Goal: Task Accomplishment & Management: Manage account settings

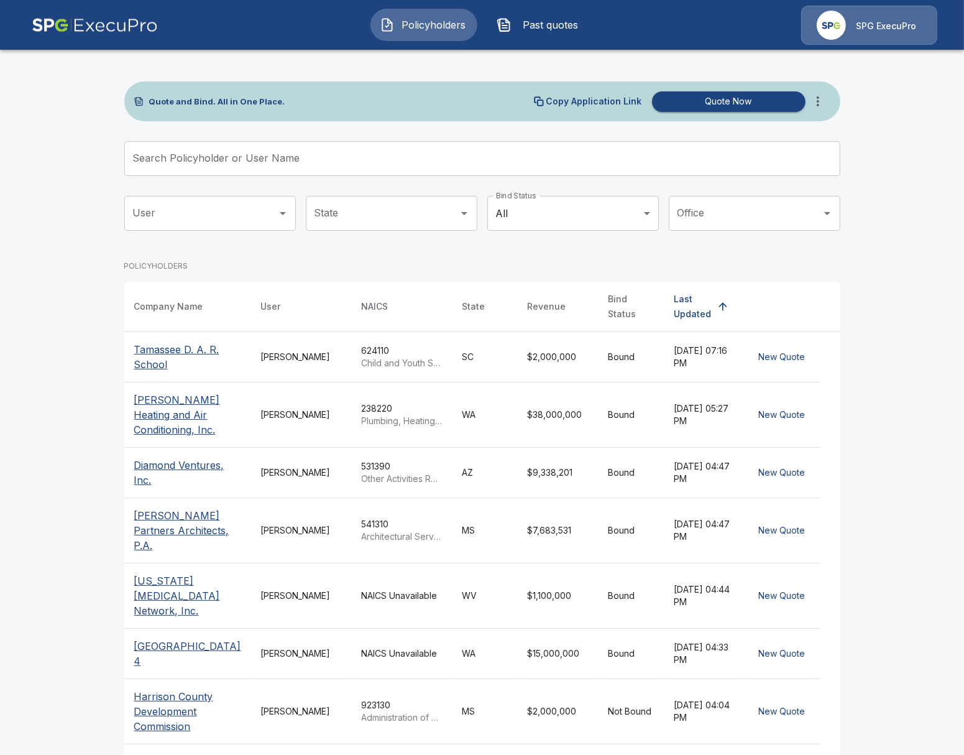
click at [875, 26] on p "SPG ExecuPro" at bounding box center [886, 26] width 60 height 12
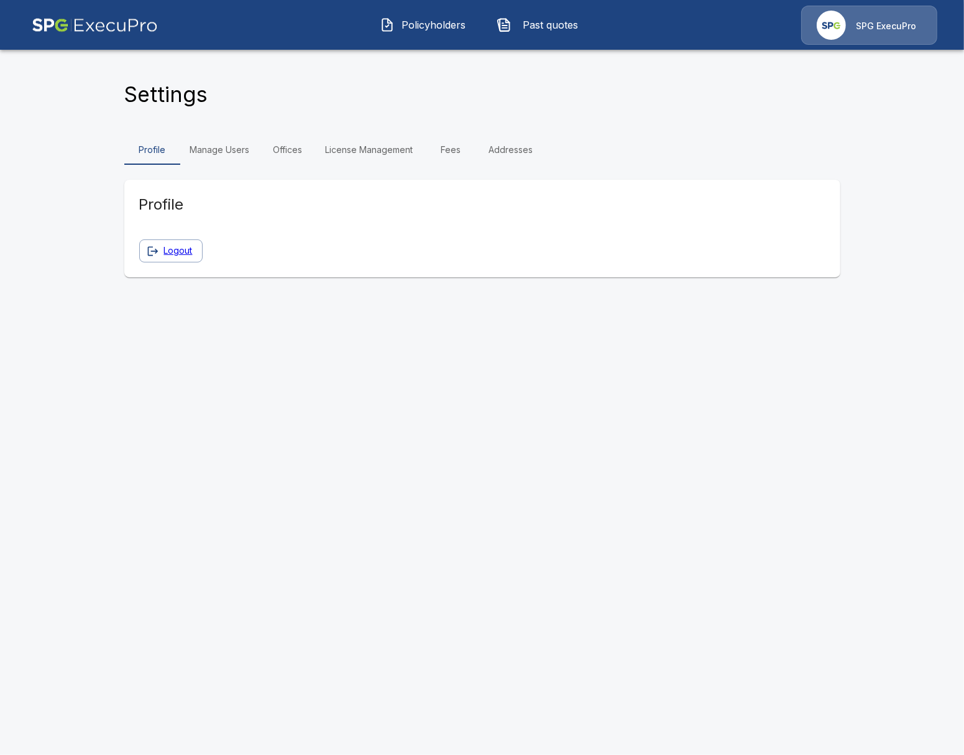
click at [304, 149] on link "Offices" at bounding box center [288, 150] width 56 height 30
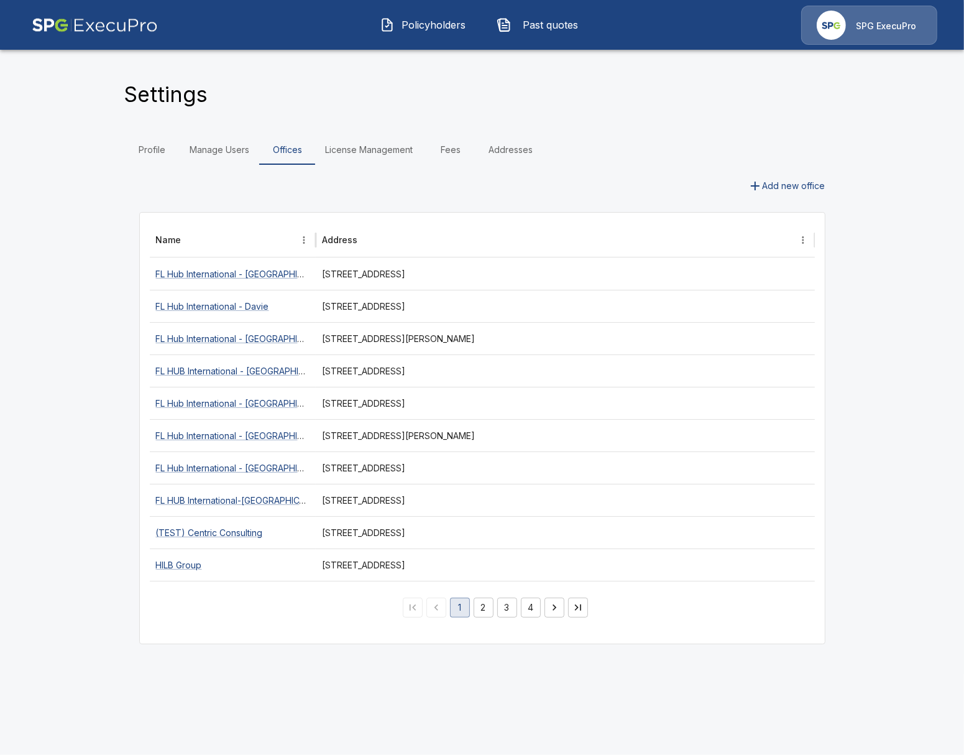
click at [484, 602] on button "2" at bounding box center [484, 607] width 20 height 20
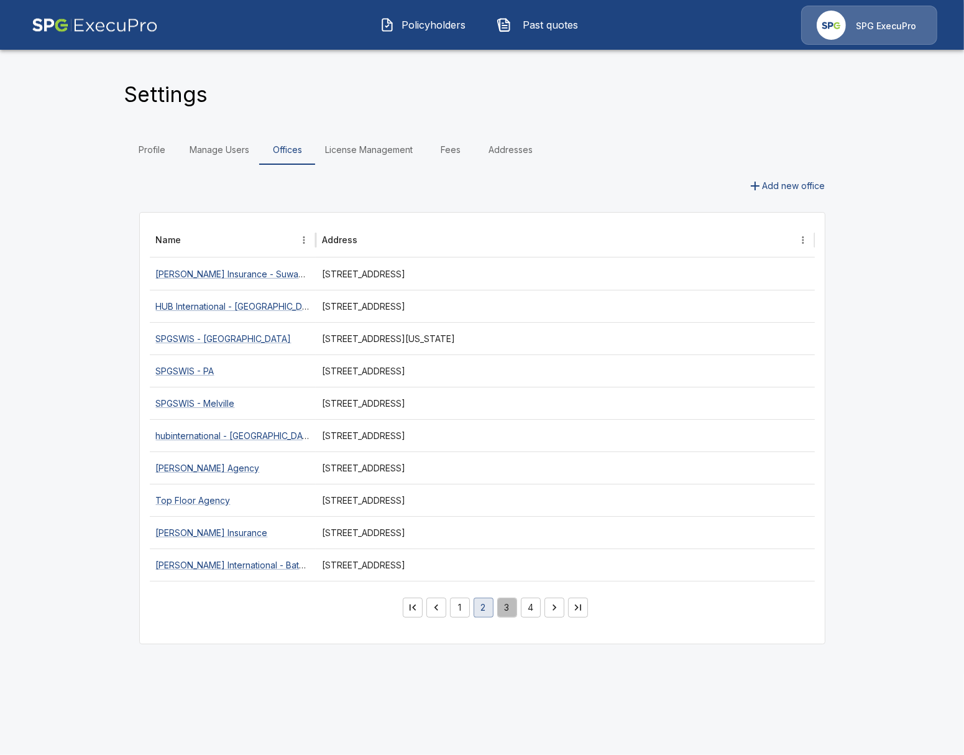
click at [502, 609] on button "3" at bounding box center [507, 607] width 20 height 20
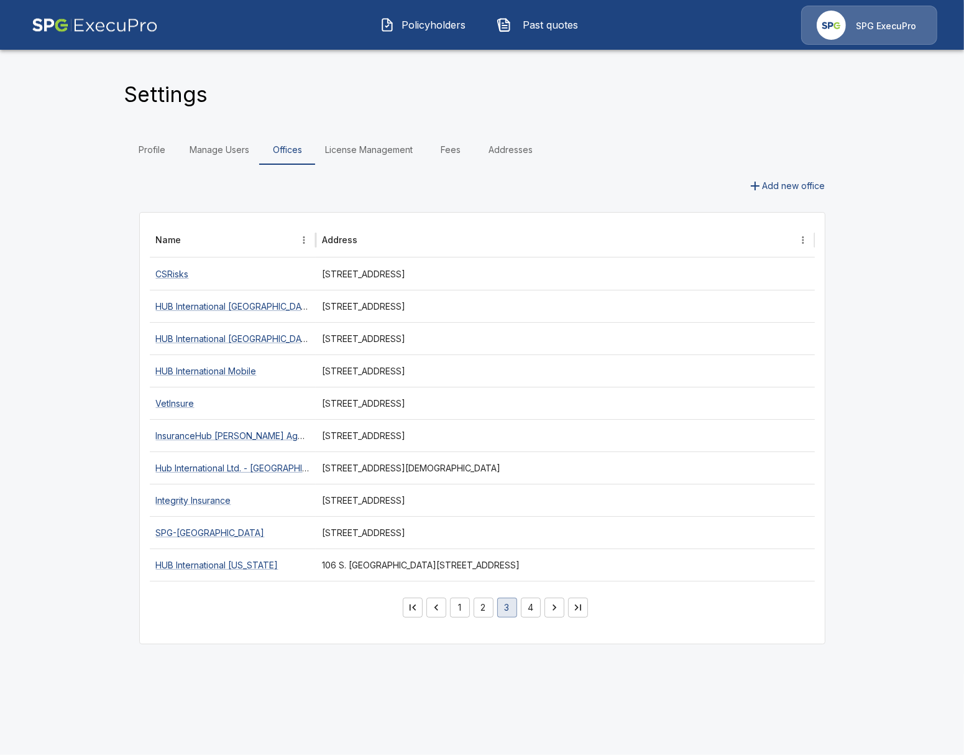
click at [528, 614] on button "4" at bounding box center [531, 607] width 20 height 20
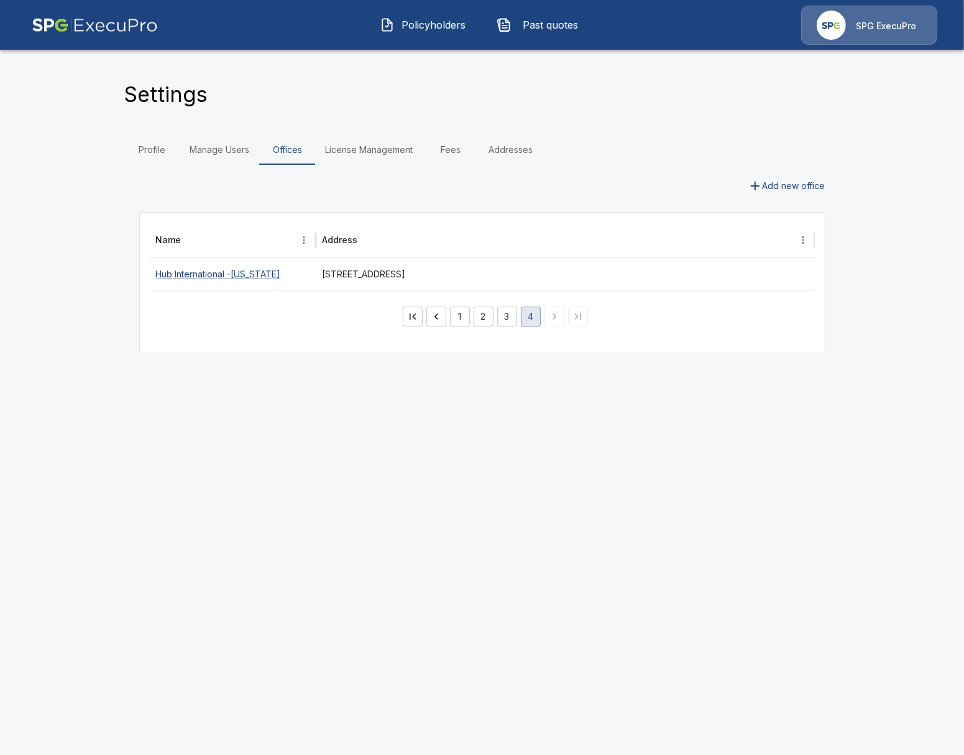
click at [459, 320] on button "1" at bounding box center [460, 316] width 20 height 20
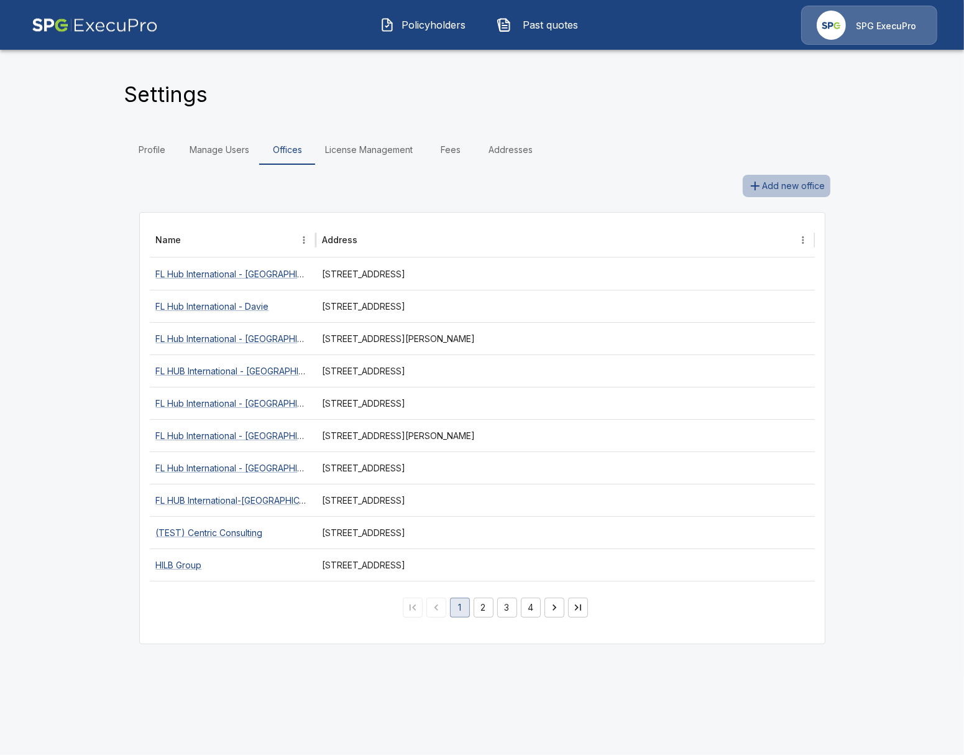
click at [770, 187] on button "Add new office" at bounding box center [787, 186] width 88 height 23
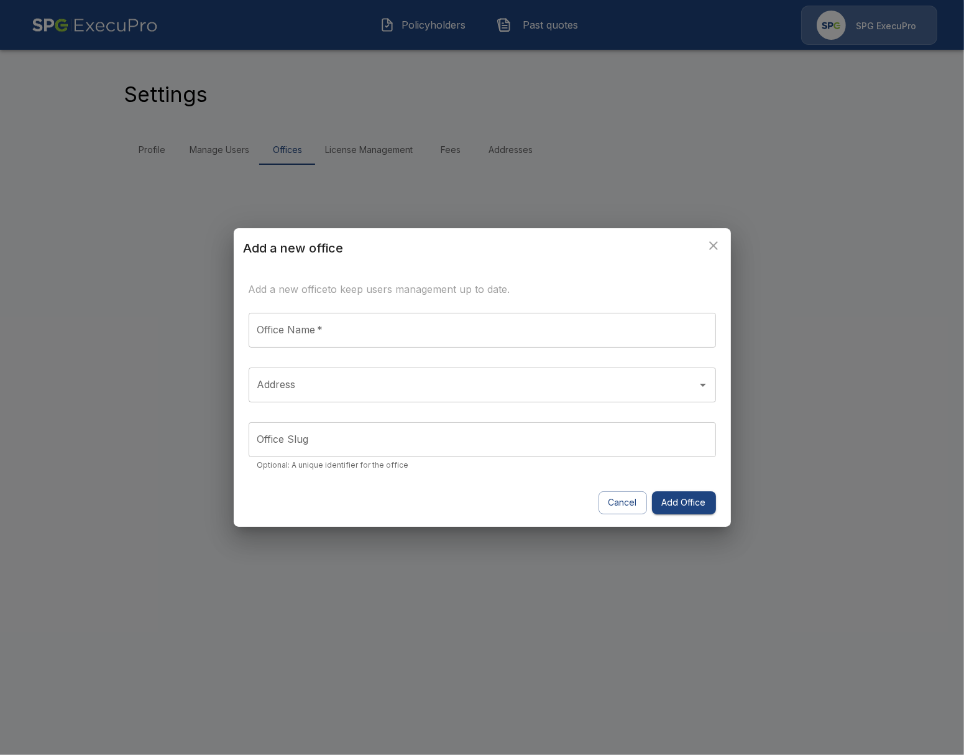
click at [536, 316] on input "Office Name   *" at bounding box center [482, 330] width 467 height 35
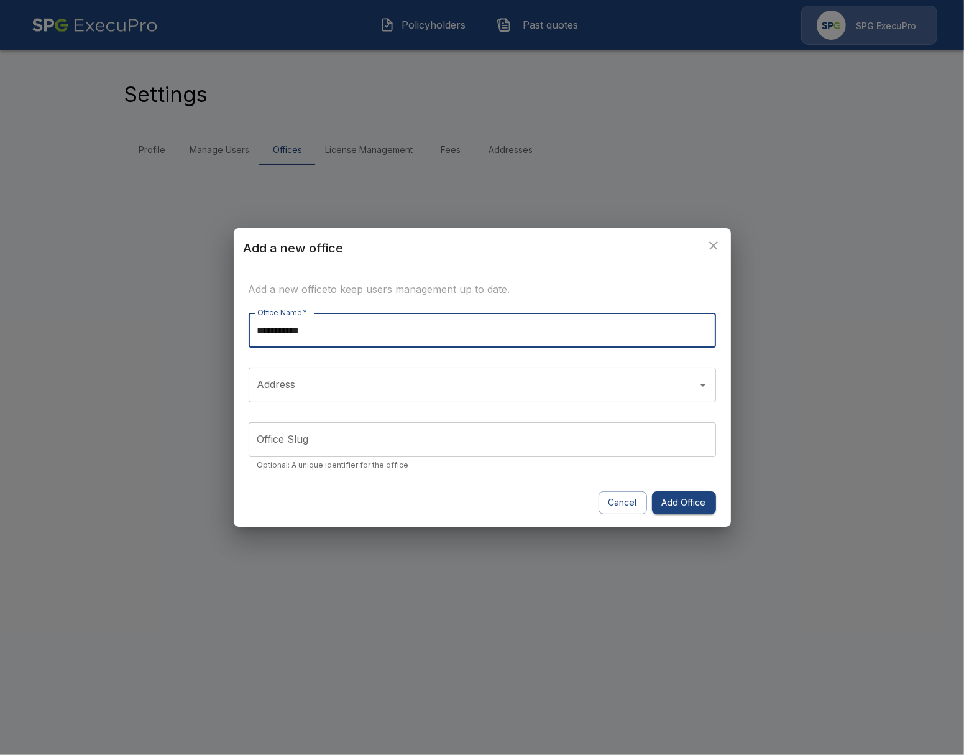
type input "**********"
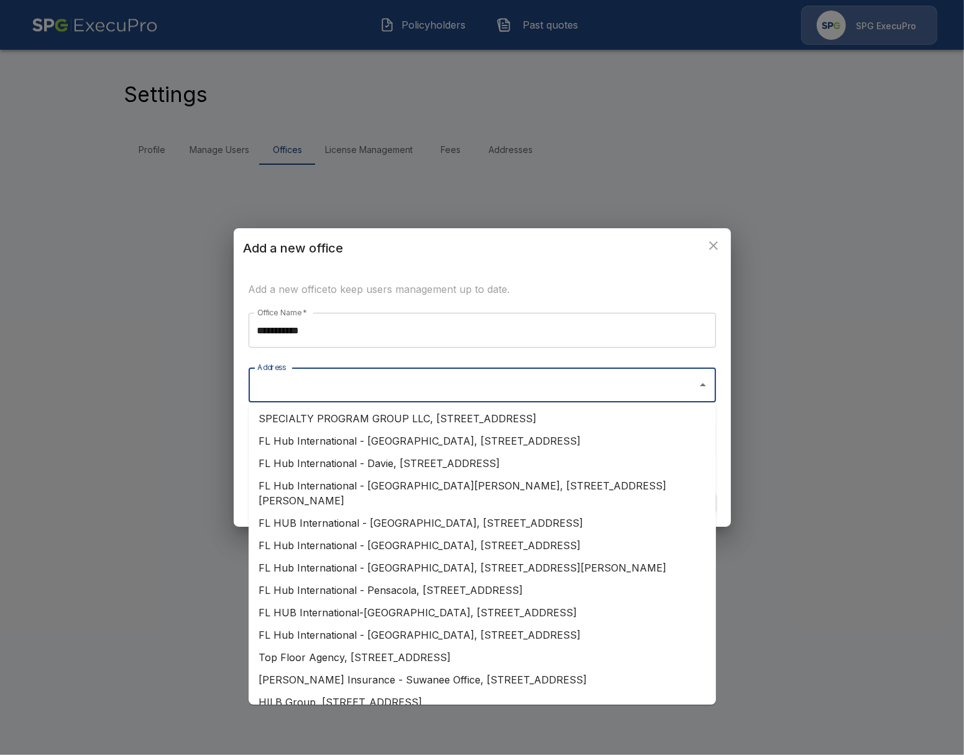
click at [481, 393] on input "Address" at bounding box center [473, 385] width 438 height 24
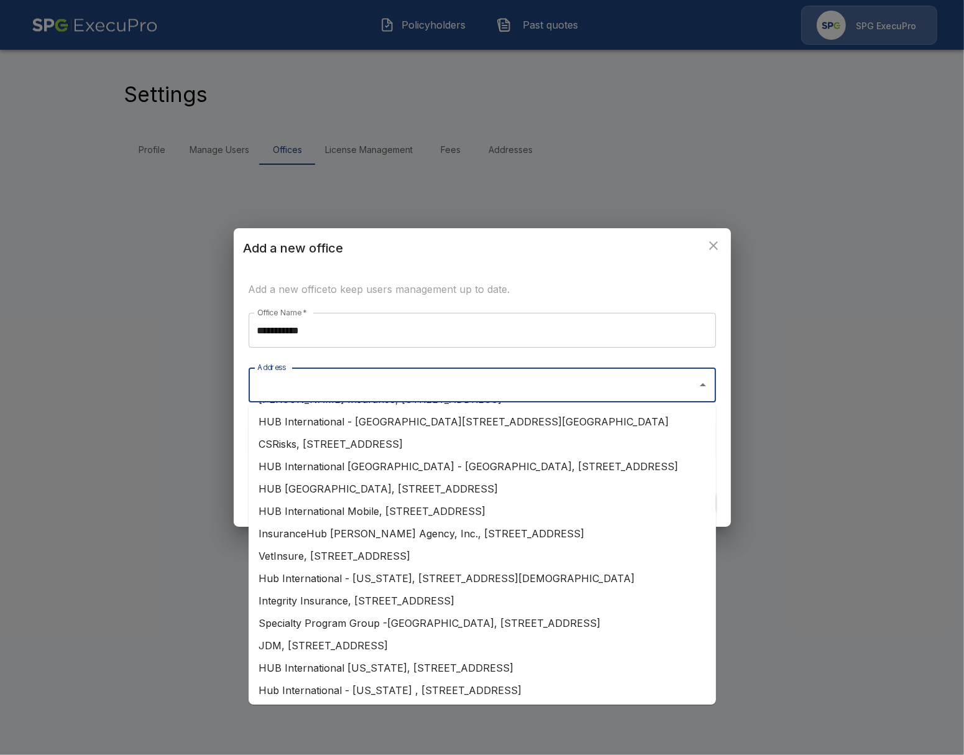
scroll to position [484, 0]
click at [642, 626] on li "Specialty Program Group -Atlanta, 1000 Parkwood Circle, Suite 925, , Atlanta, GA" at bounding box center [482, 621] width 467 height 22
type input "**********"
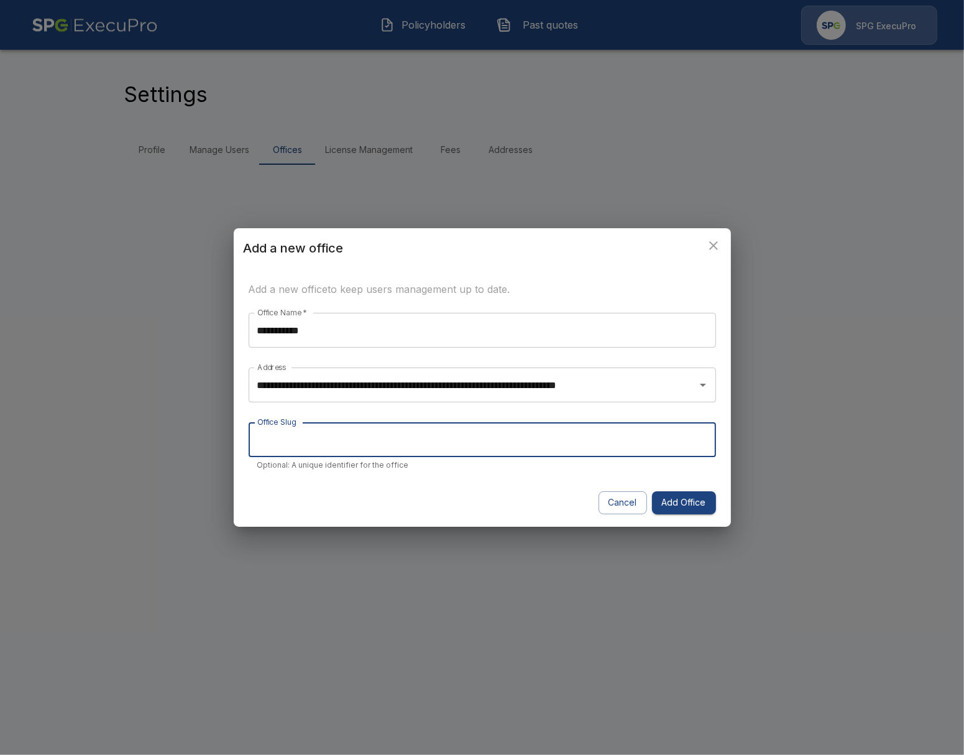
click at [404, 436] on input "Office Slug" at bounding box center [482, 439] width 467 height 35
type input "**********"
click at [693, 510] on button "Add Office" at bounding box center [684, 502] width 64 height 23
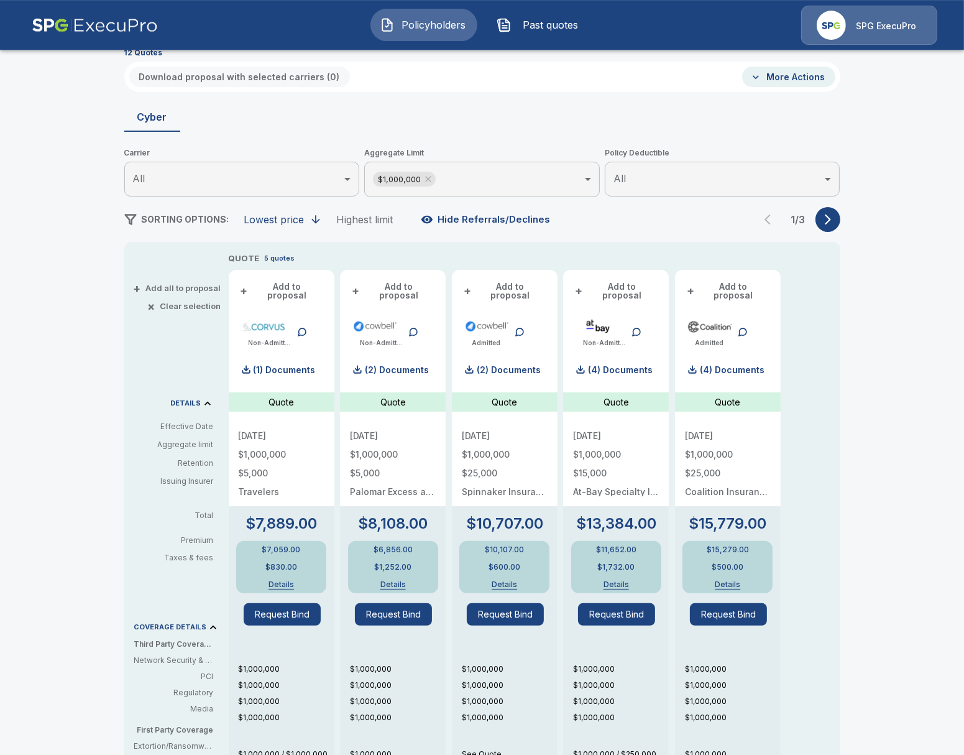
scroll to position [57, 0]
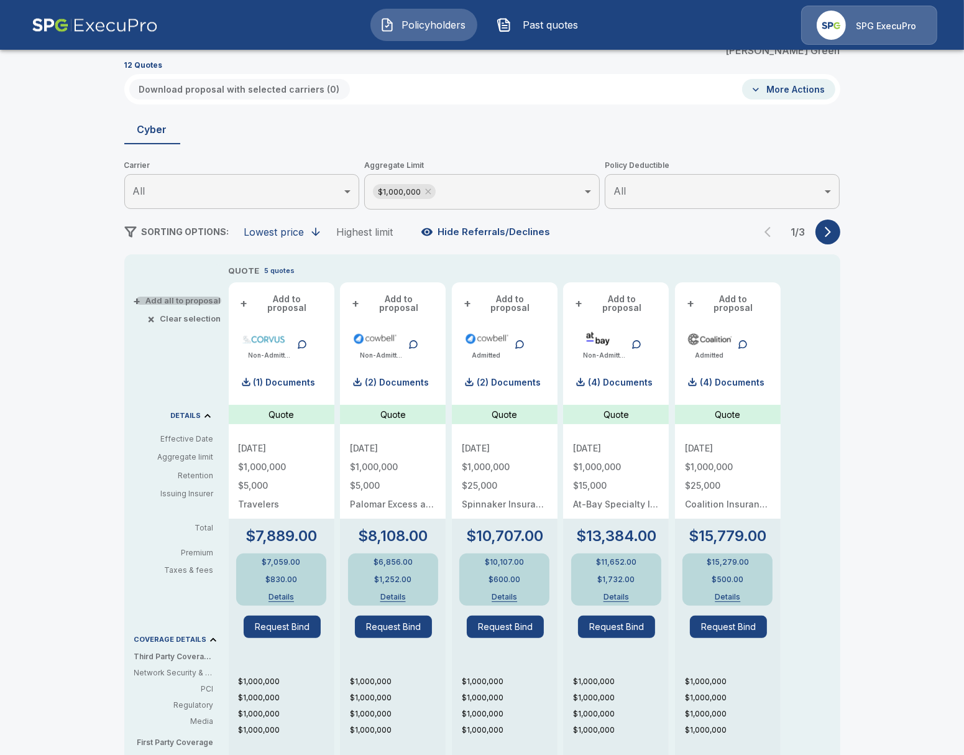
click at [205, 298] on button "+ Add all to proposal" at bounding box center [178, 301] width 85 height 8
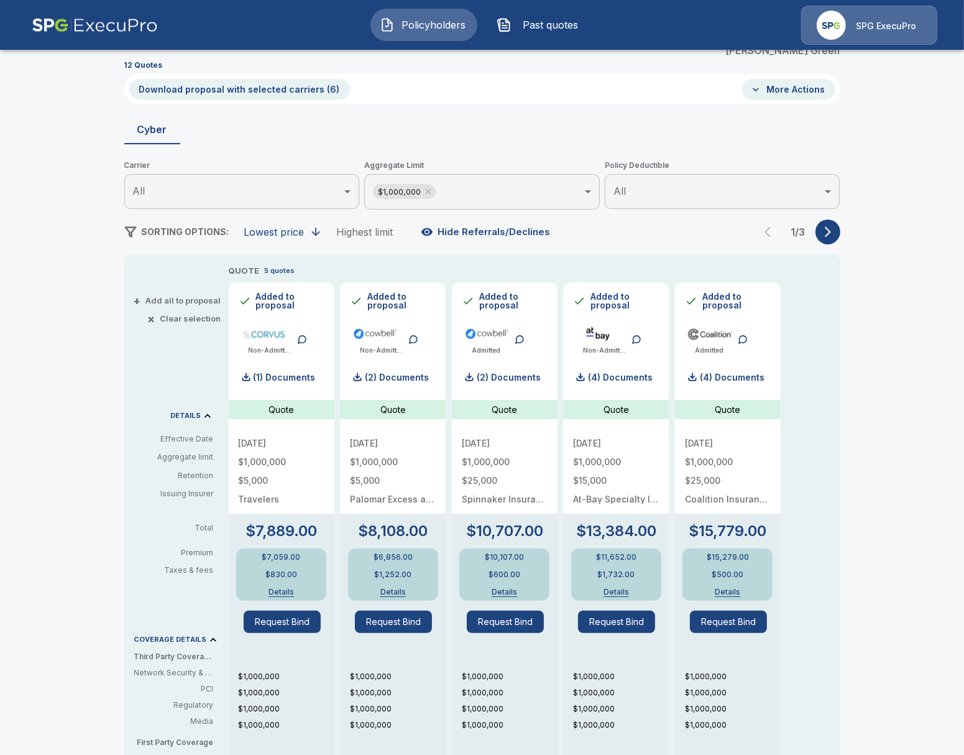
click at [234, 97] on button "Download proposal with selected carriers ( 6 )" at bounding box center [239, 89] width 221 height 21
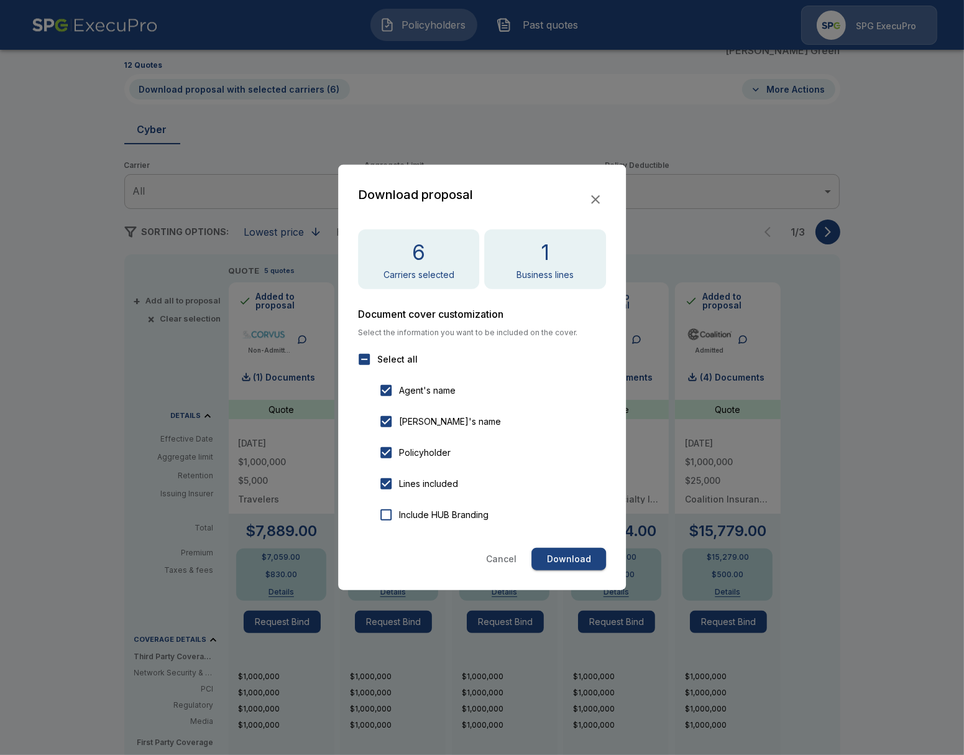
click at [576, 546] on div "Download proposal 6 Carriers selected 1 Business lines Document cover customiza…" at bounding box center [482, 377] width 288 height 425
click at [586, 554] on button "Download" at bounding box center [569, 559] width 75 height 23
click at [901, 528] on div at bounding box center [482, 377] width 964 height 755
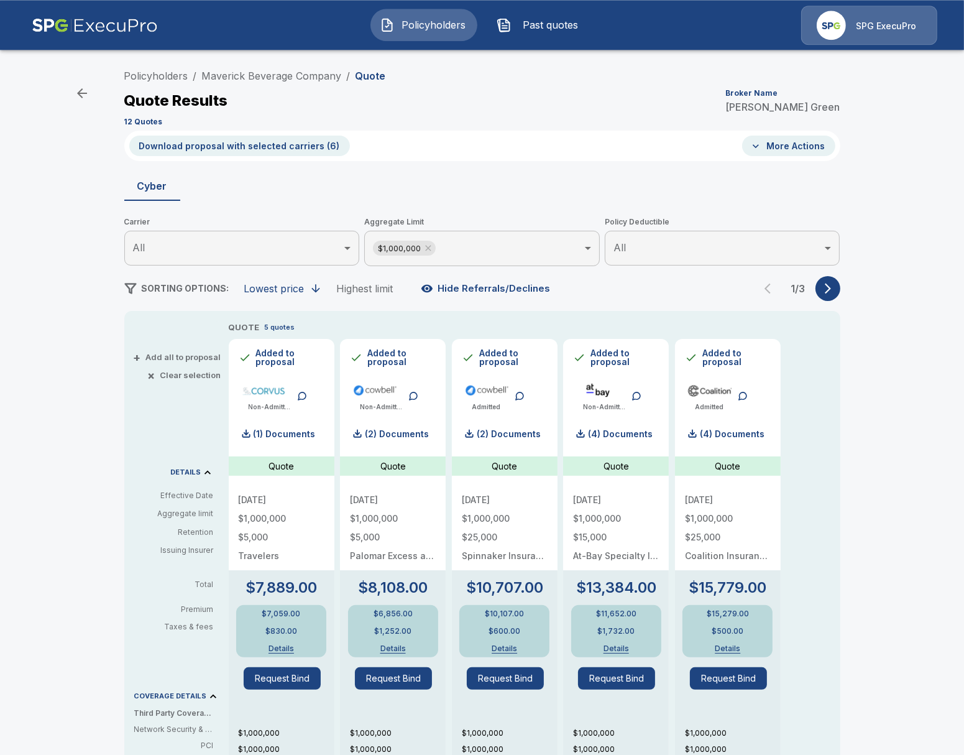
scroll to position [0, 0]
click at [241, 81] on link "Maverick Beverage Company" at bounding box center [272, 76] width 140 height 12
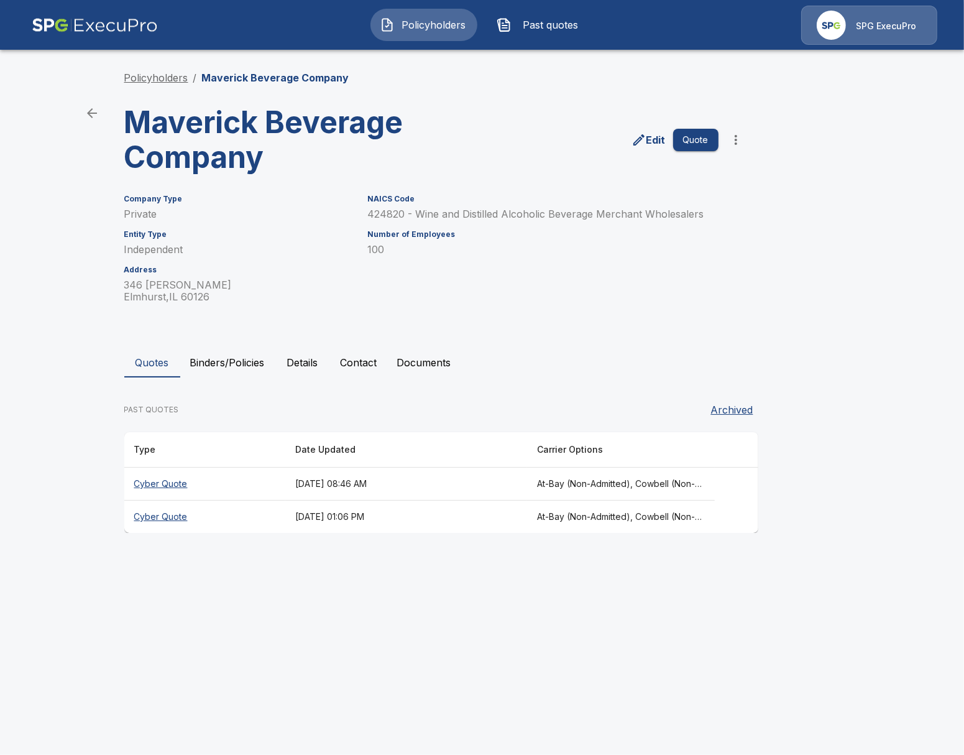
click at [155, 73] on link "Policyholders" at bounding box center [156, 77] width 64 height 12
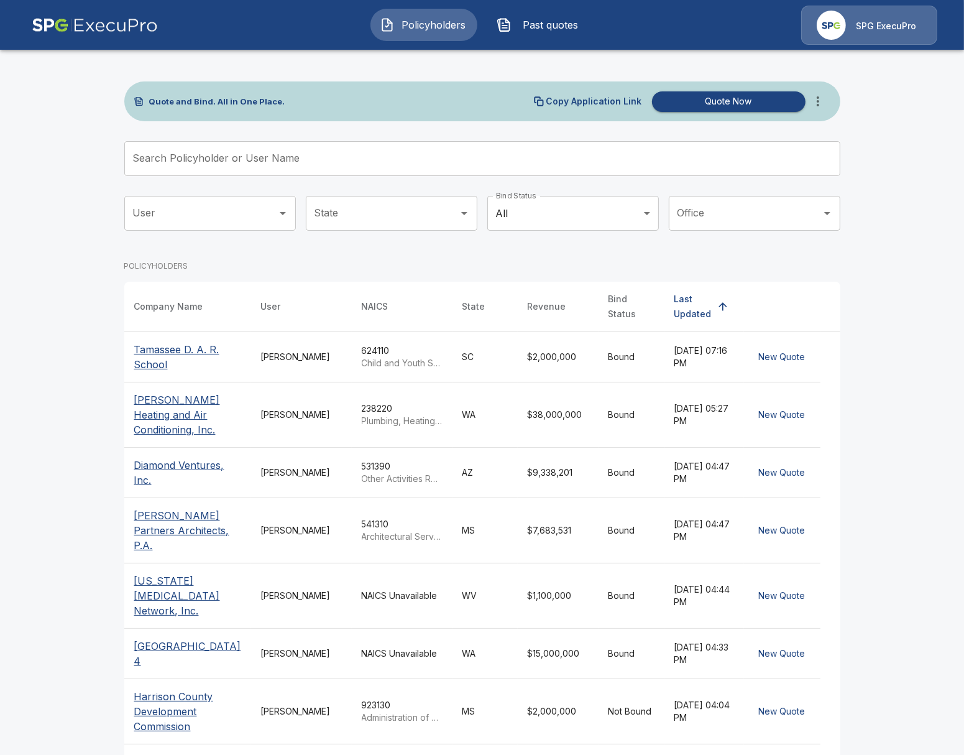
click at [351, 150] on input "Search Policyholder or User Name" at bounding box center [475, 158] width 702 height 35
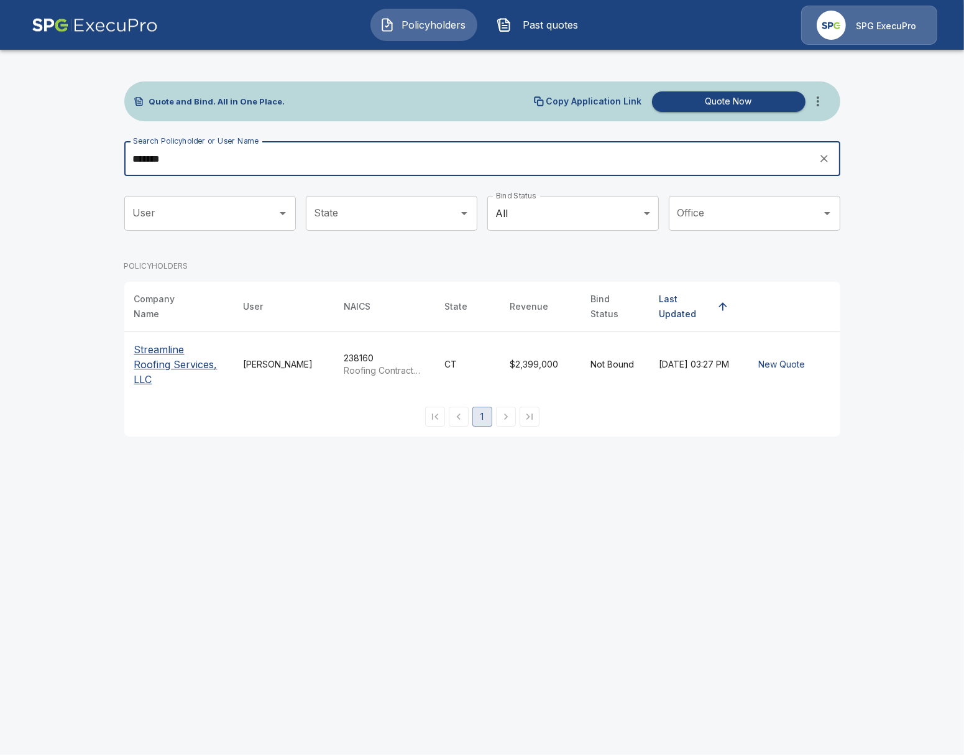
type input "*******"
click at [178, 343] on p "Streamline Roofing Services, LLC" at bounding box center [179, 364] width 90 height 45
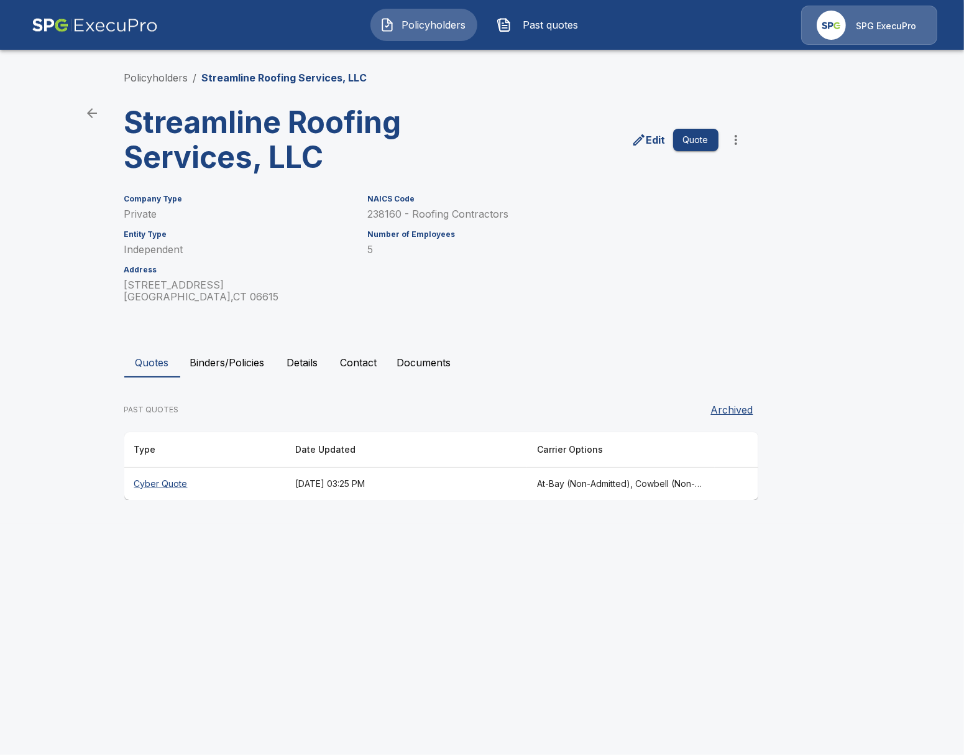
click at [241, 483] on th "Cyber Quote" at bounding box center [204, 483] width 161 height 33
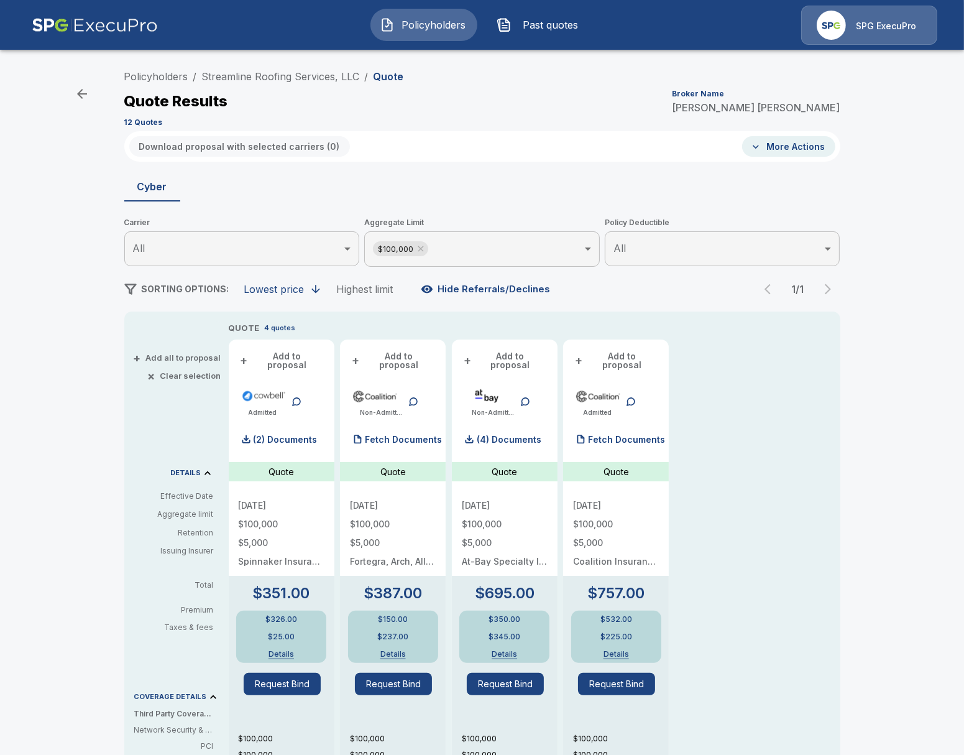
click at [246, 88] on div "Policyholders / Streamline Roofing Services, LLC / Quote Quote Results Broker N…" at bounding box center [482, 97] width 716 height 67
click at [249, 82] on link "Streamline Roofing Services, LLC" at bounding box center [281, 76] width 158 height 12
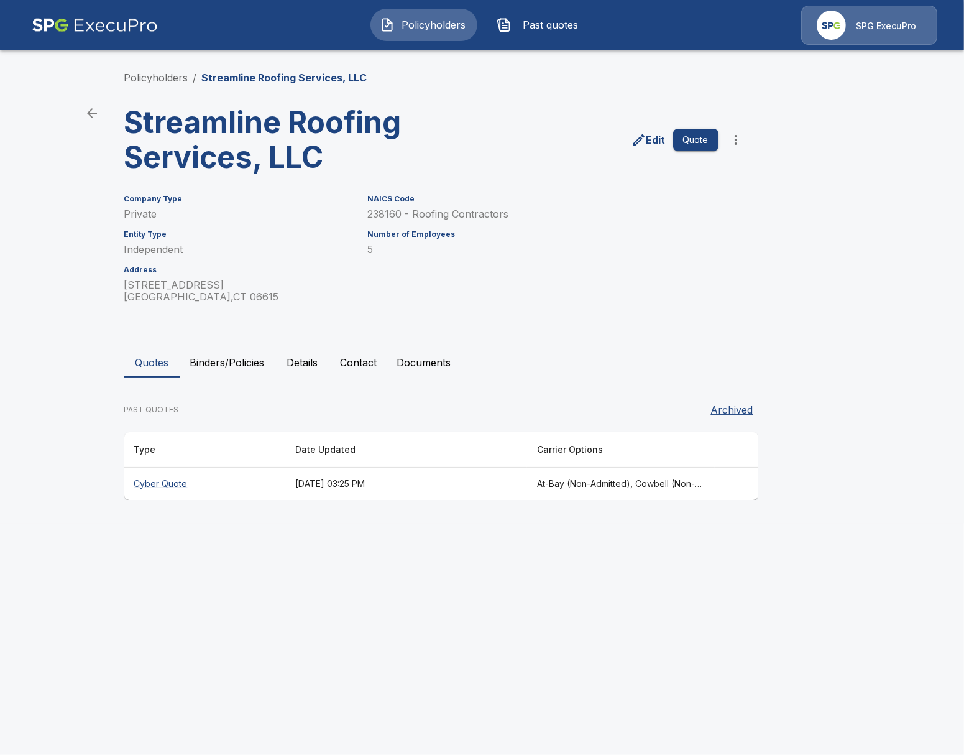
click at [311, 477] on th "[DATE] 03:25 PM" at bounding box center [406, 483] width 242 height 33
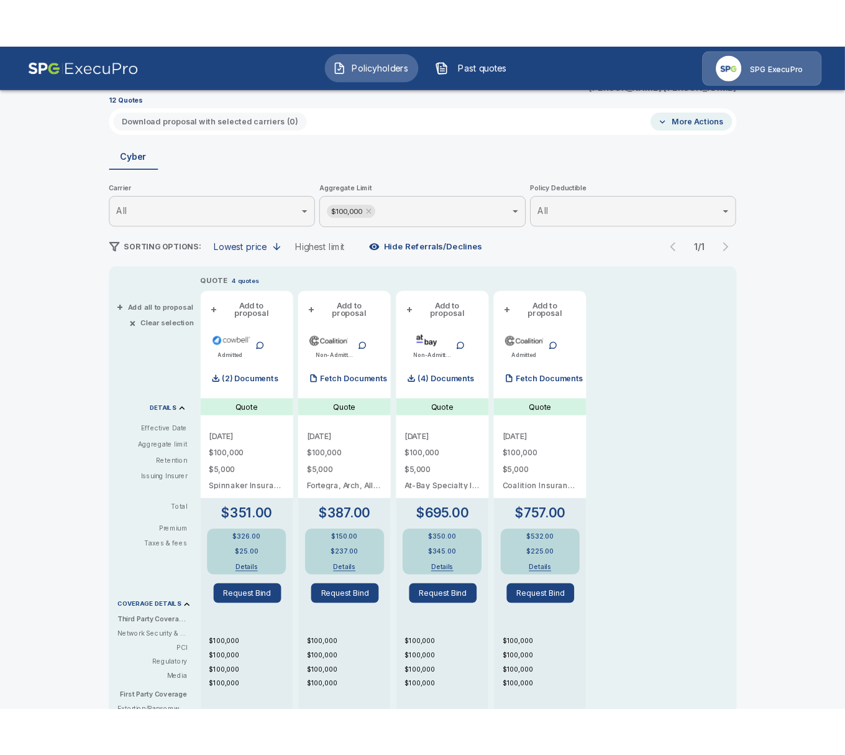
scroll to position [57, 0]
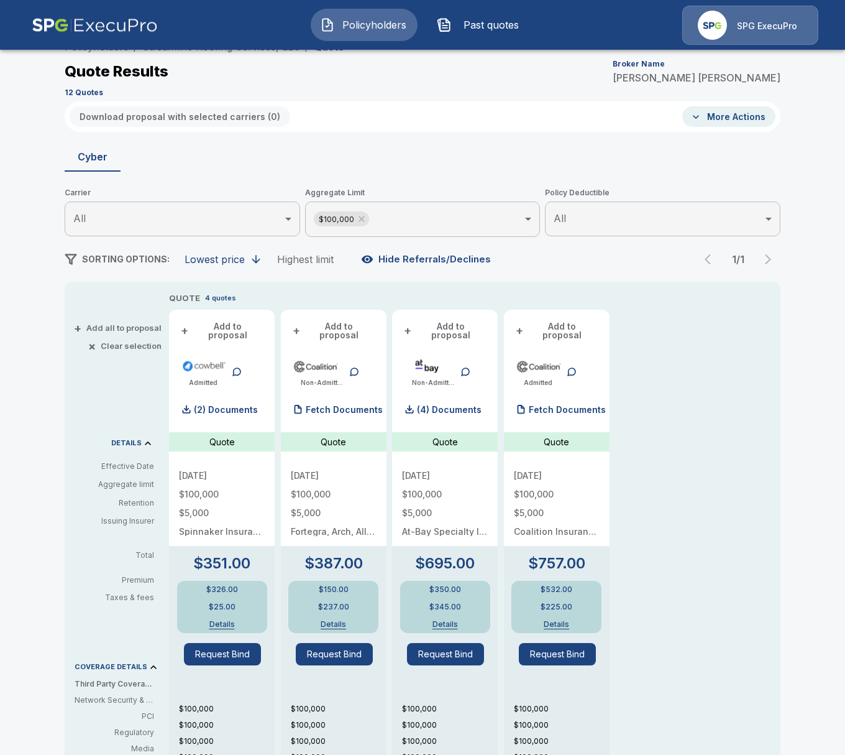
click at [787, 17] on div "SPG ExecuPro" at bounding box center [751, 25] width 136 height 39
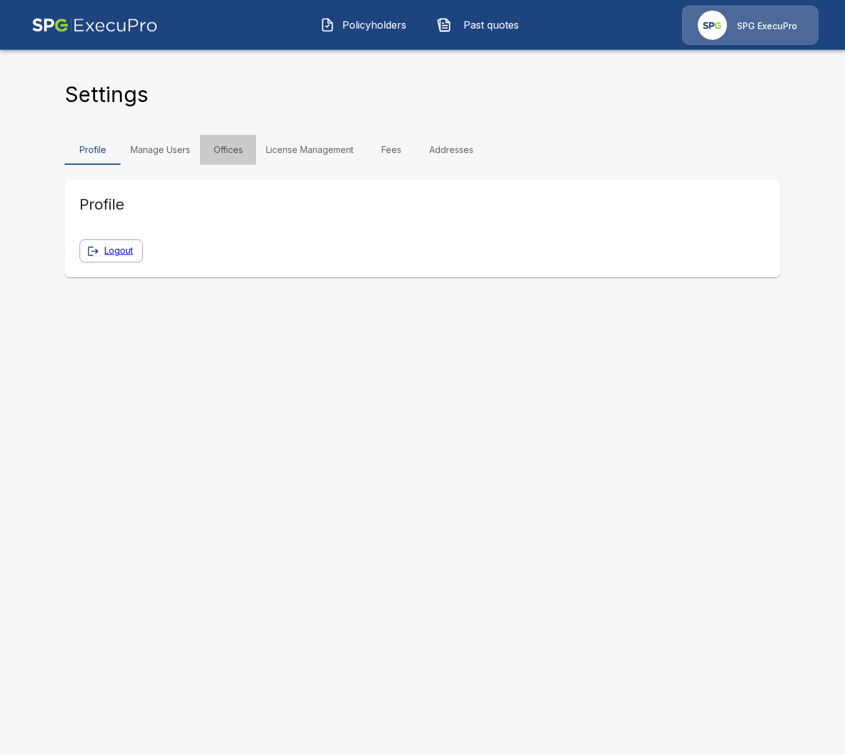
click at [221, 150] on link "Offices" at bounding box center [228, 150] width 56 height 30
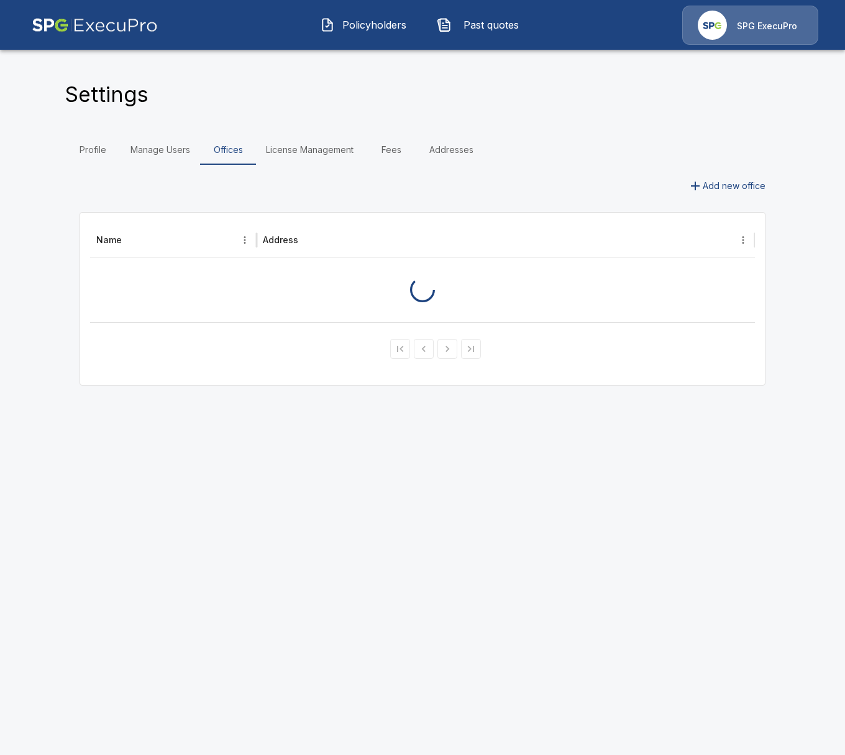
click at [161, 145] on link "Manage Users" at bounding box center [161, 150] width 80 height 30
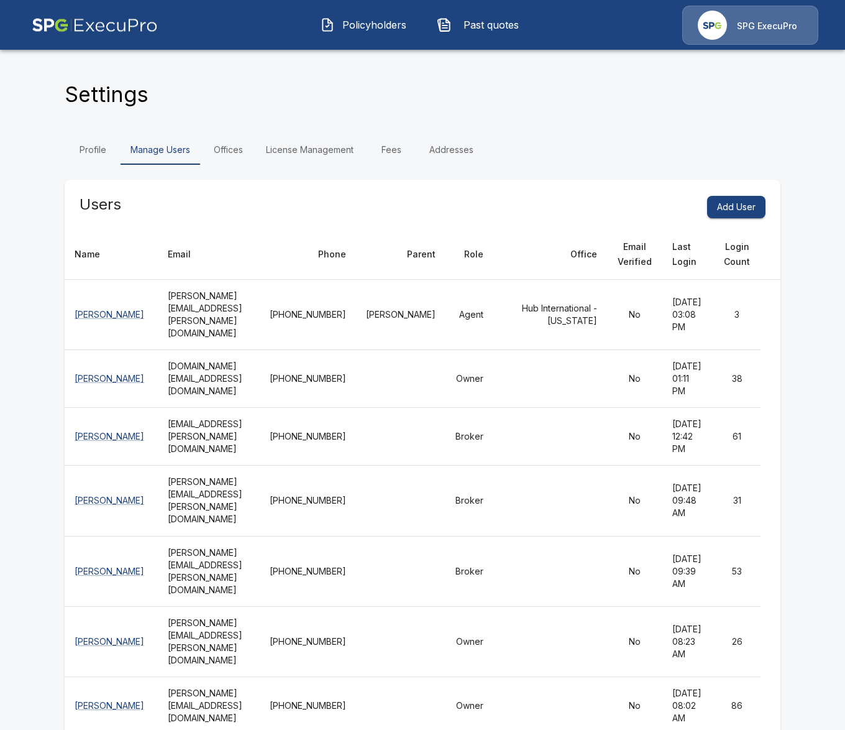
drag, startPoint x: 116, startPoint y: 530, endPoint x: 159, endPoint y: 525, distance: 42.6
drag, startPoint x: 425, startPoint y: 536, endPoint x: 618, endPoint y: 532, distance: 192.8
click at [509, 38] on button "Past quotes" at bounding box center [481, 25] width 107 height 32
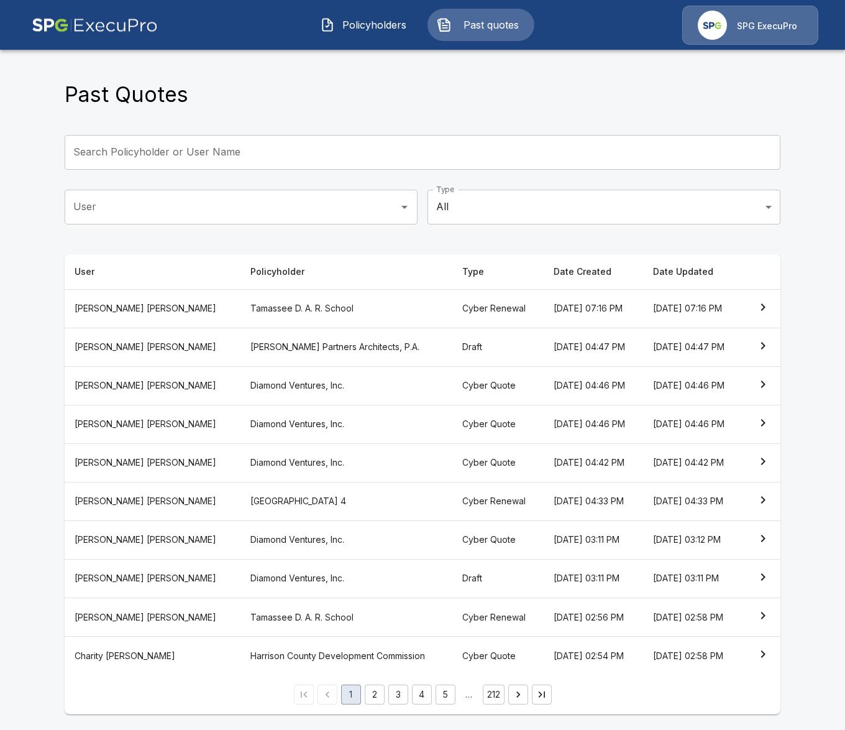
click at [241, 305] on th "Tamassee D. A. R. School" at bounding box center [347, 308] width 212 height 39
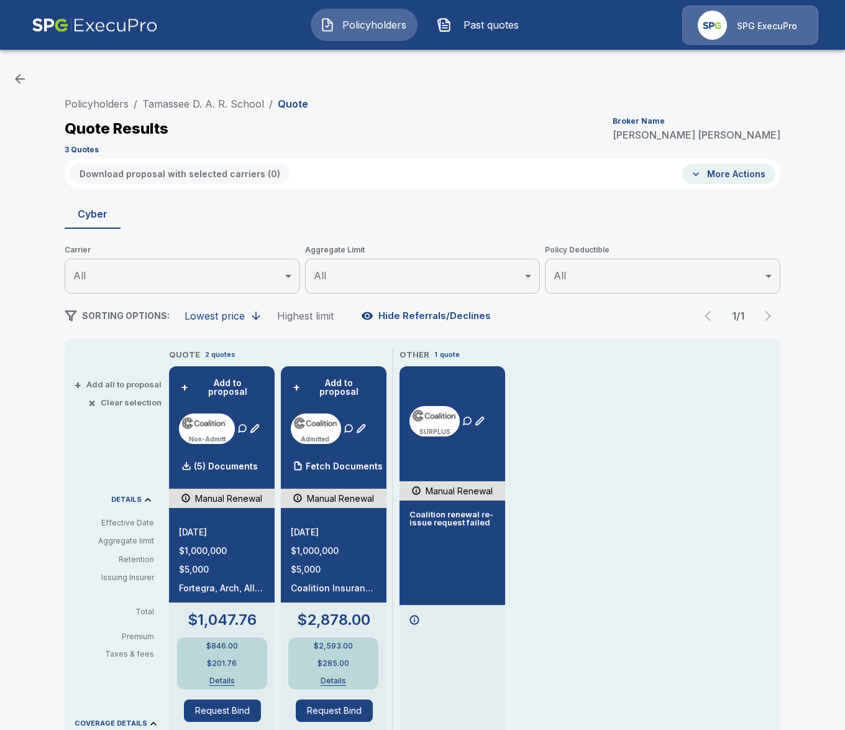
click at [220, 677] on button "Details" at bounding box center [222, 680] width 55 height 7
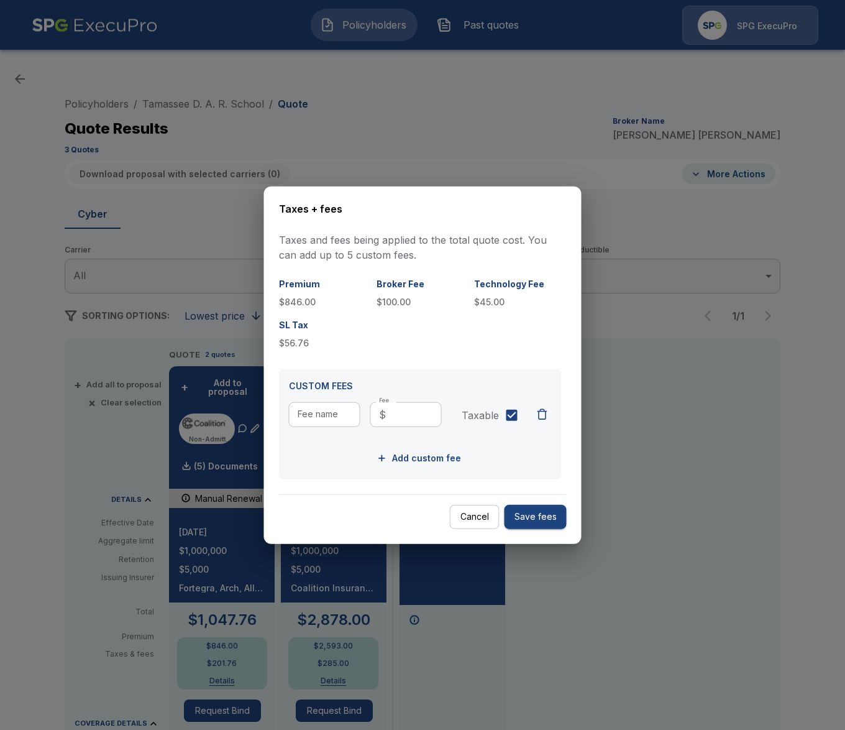
click at [59, 568] on div at bounding box center [422, 365] width 845 height 730
